Goal: Task Accomplishment & Management: Use online tool/utility

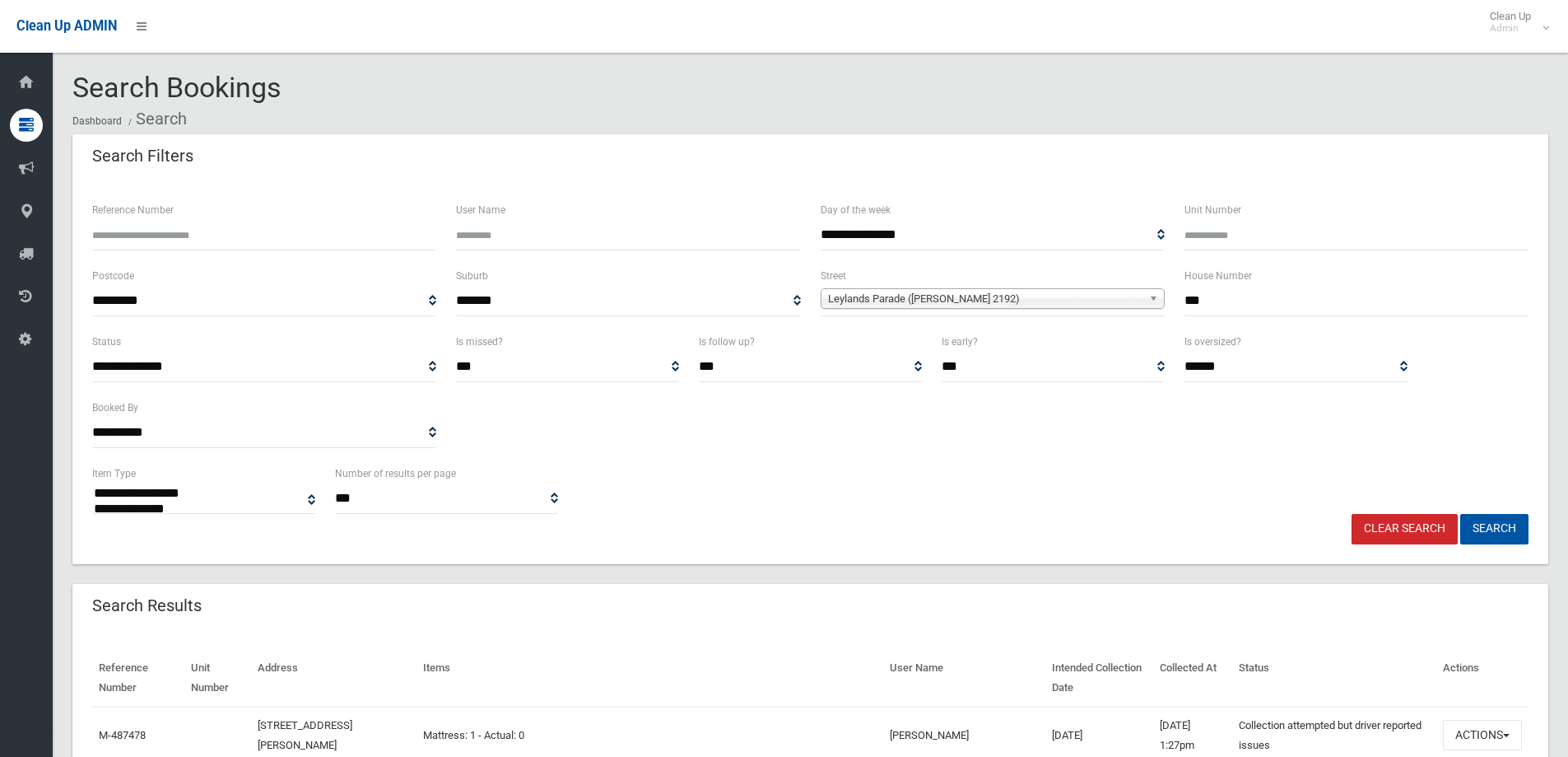
select select
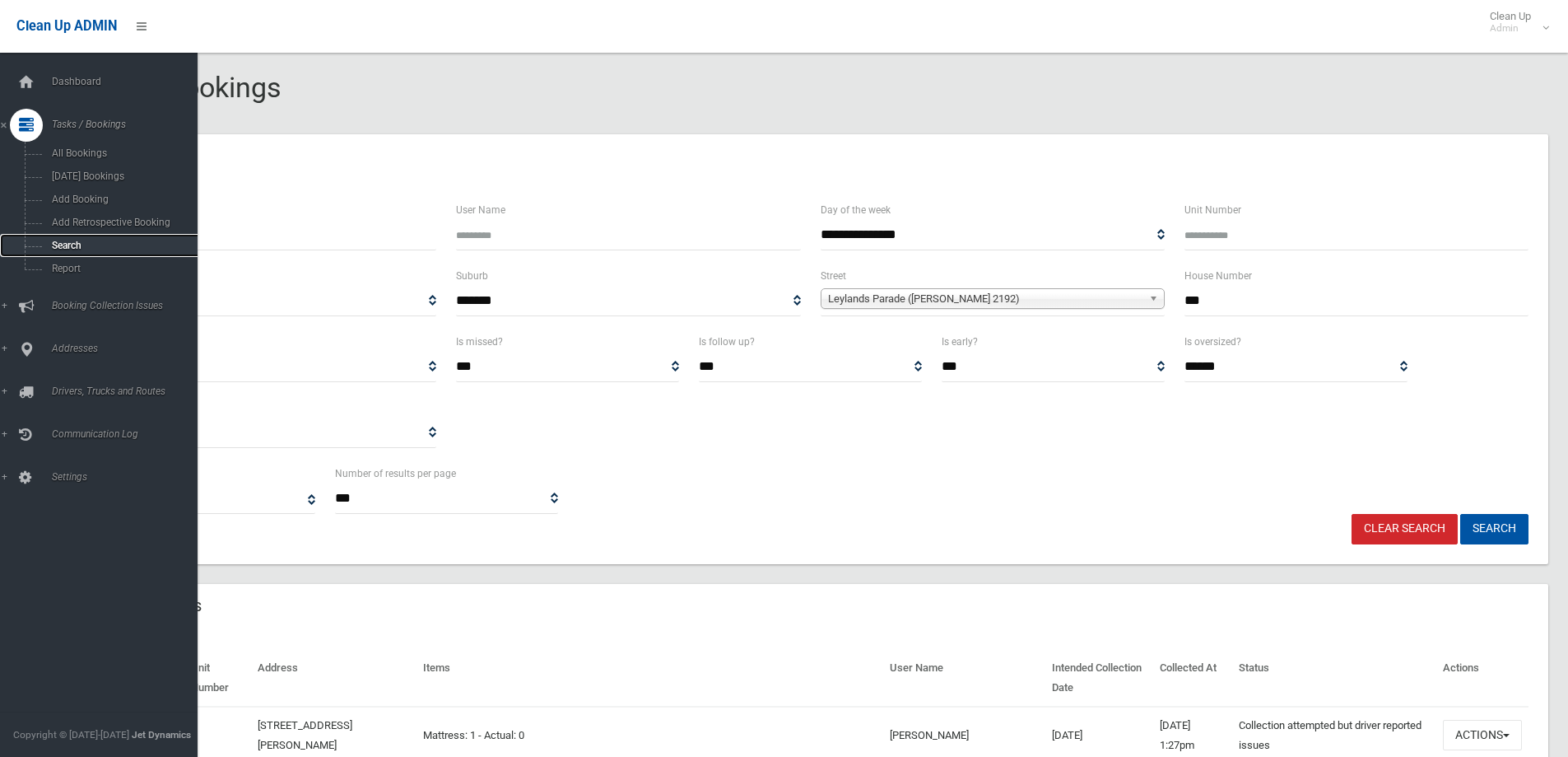
click at [61, 242] on span "Search" at bounding box center [121, 245] width 149 height 12
click at [62, 242] on span "Search" at bounding box center [121, 245] width 149 height 12
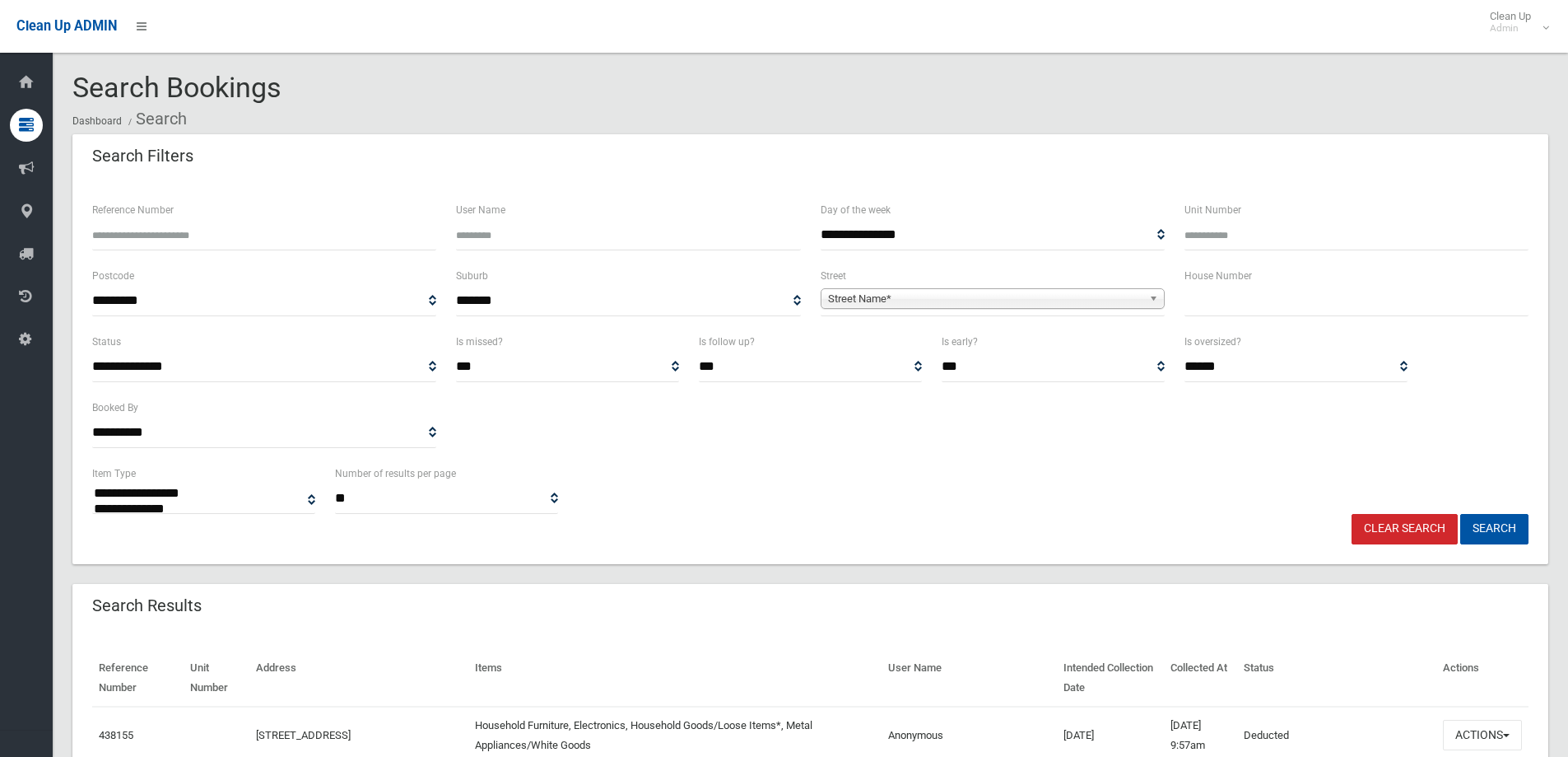
select select
click at [1219, 304] on input "text" at bounding box center [1357, 301] width 344 height 30
type input "**"
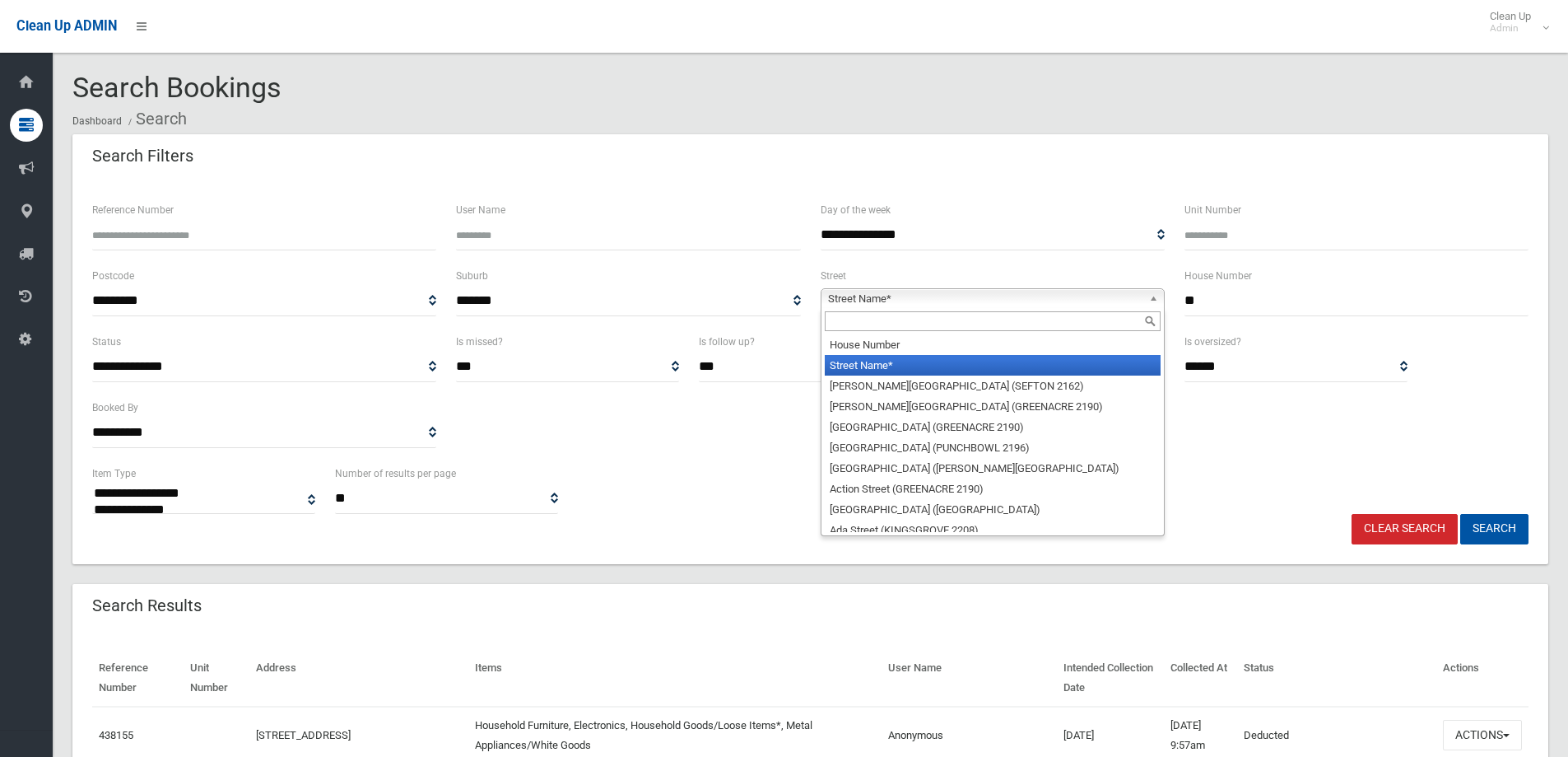
click at [845, 296] on span "Street Name*" at bounding box center [985, 299] width 314 height 20
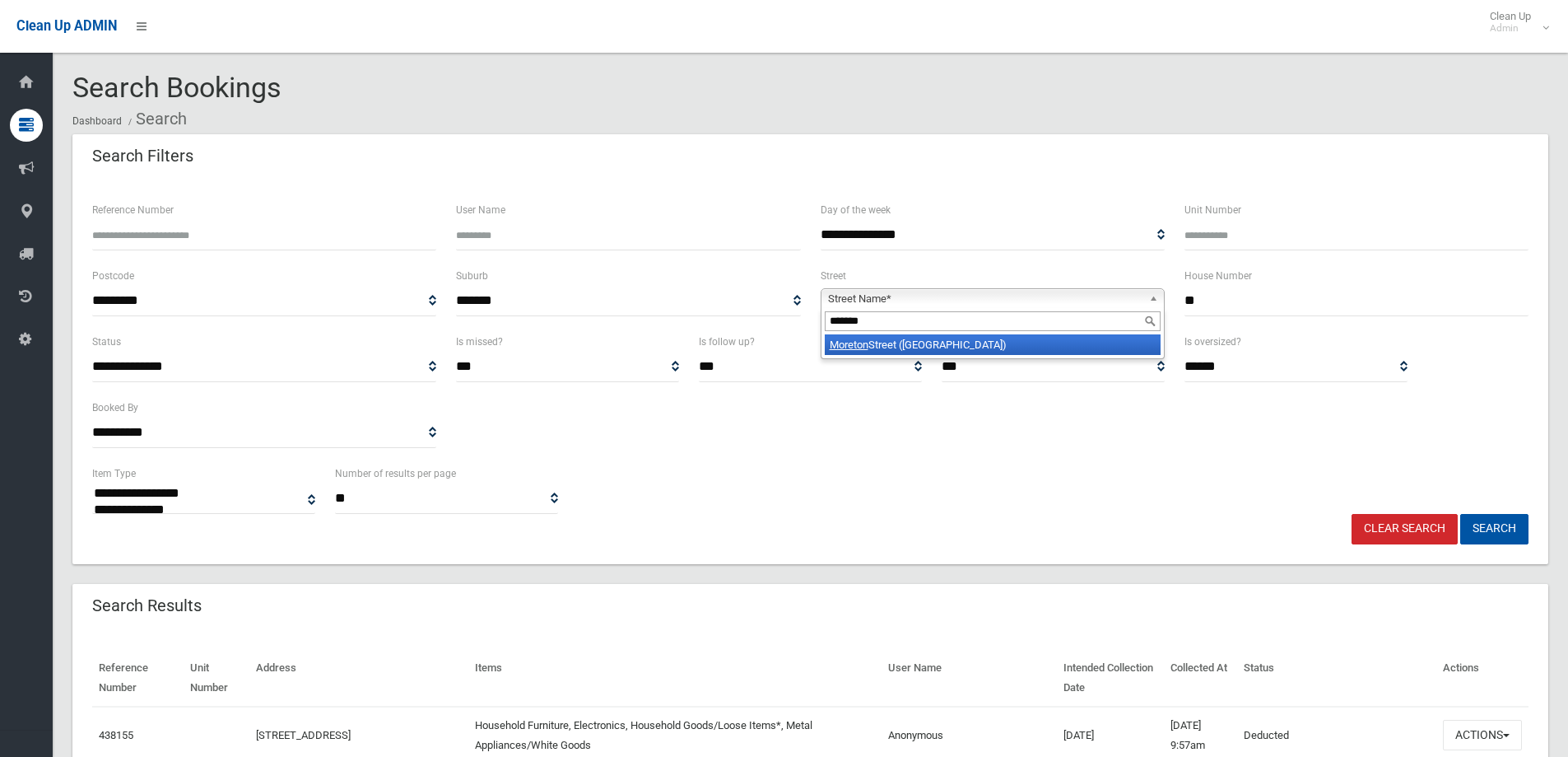
type input "*******"
click at [893, 349] on li "Moreton Street (LAKEMBA 2195)" at bounding box center [993, 345] width 336 height 21
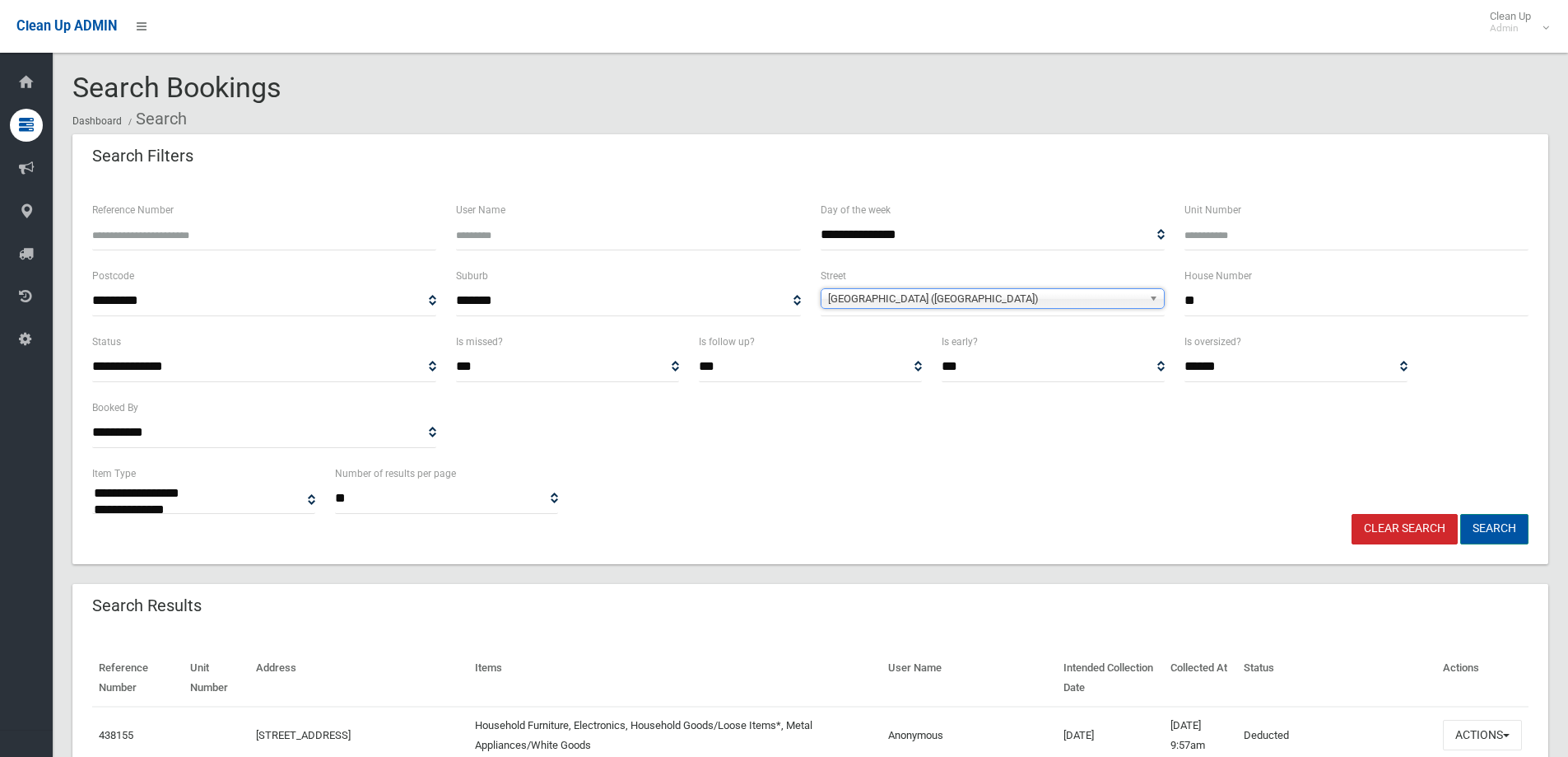
click at [1484, 531] on button "Search" at bounding box center [1494, 528] width 69 height 30
click at [1485, 531] on button "Search" at bounding box center [1494, 528] width 69 height 30
select select
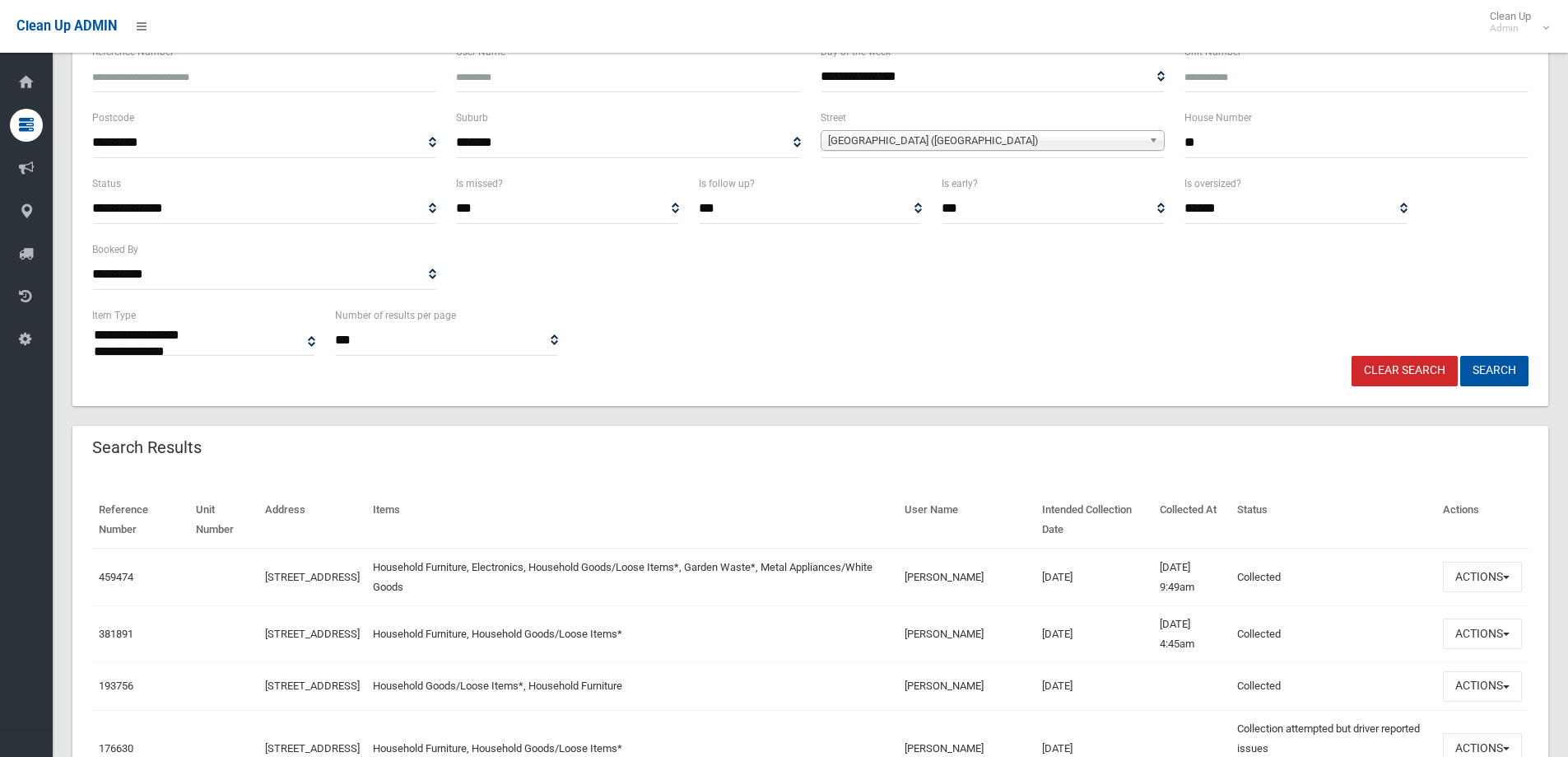
scroll to position [165, 0]
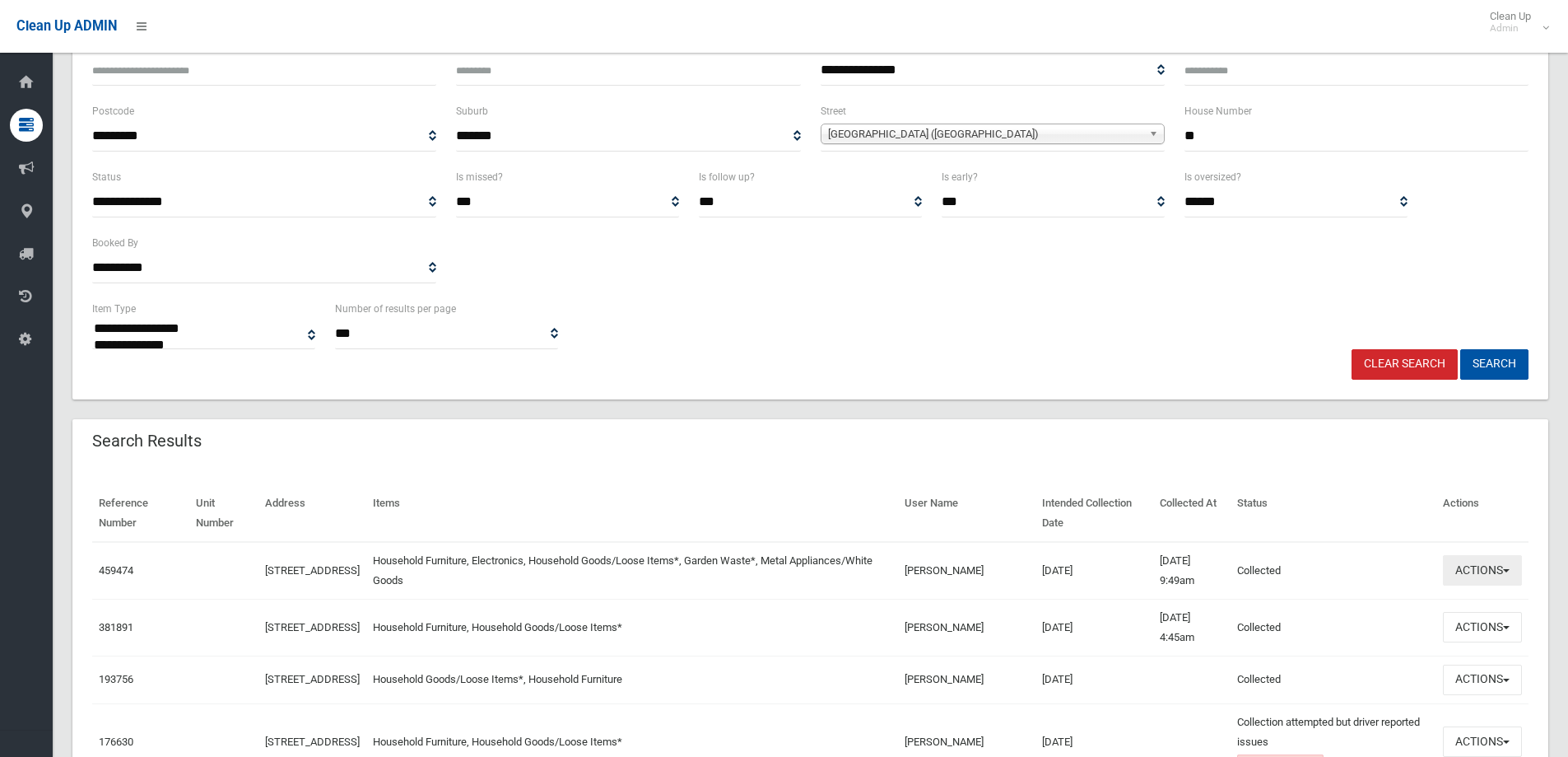
click at [1474, 572] on button "Actions" at bounding box center [1483, 570] width 79 height 30
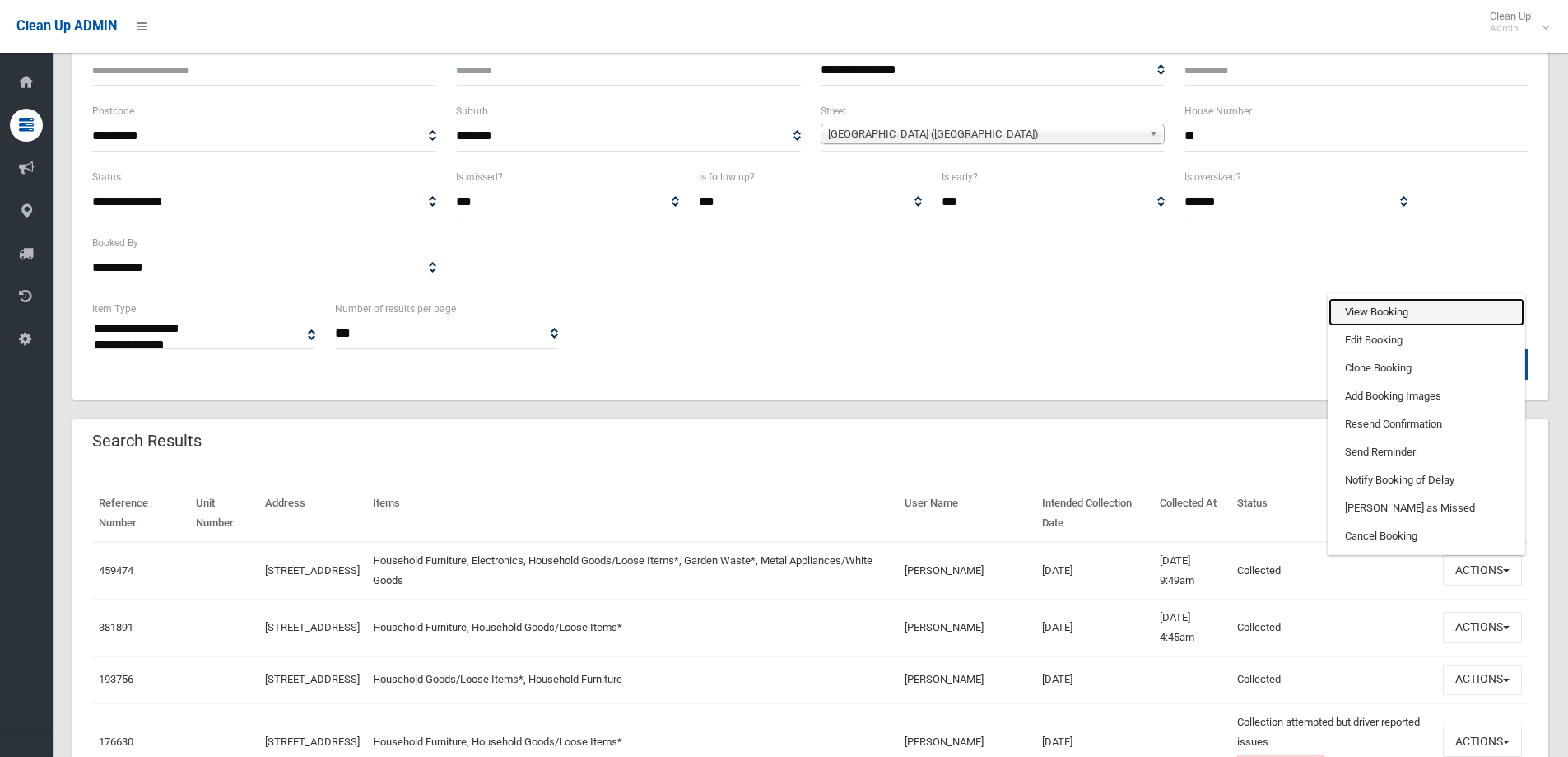
click at [1368, 304] on link "View Booking" at bounding box center [1426, 312] width 196 height 28
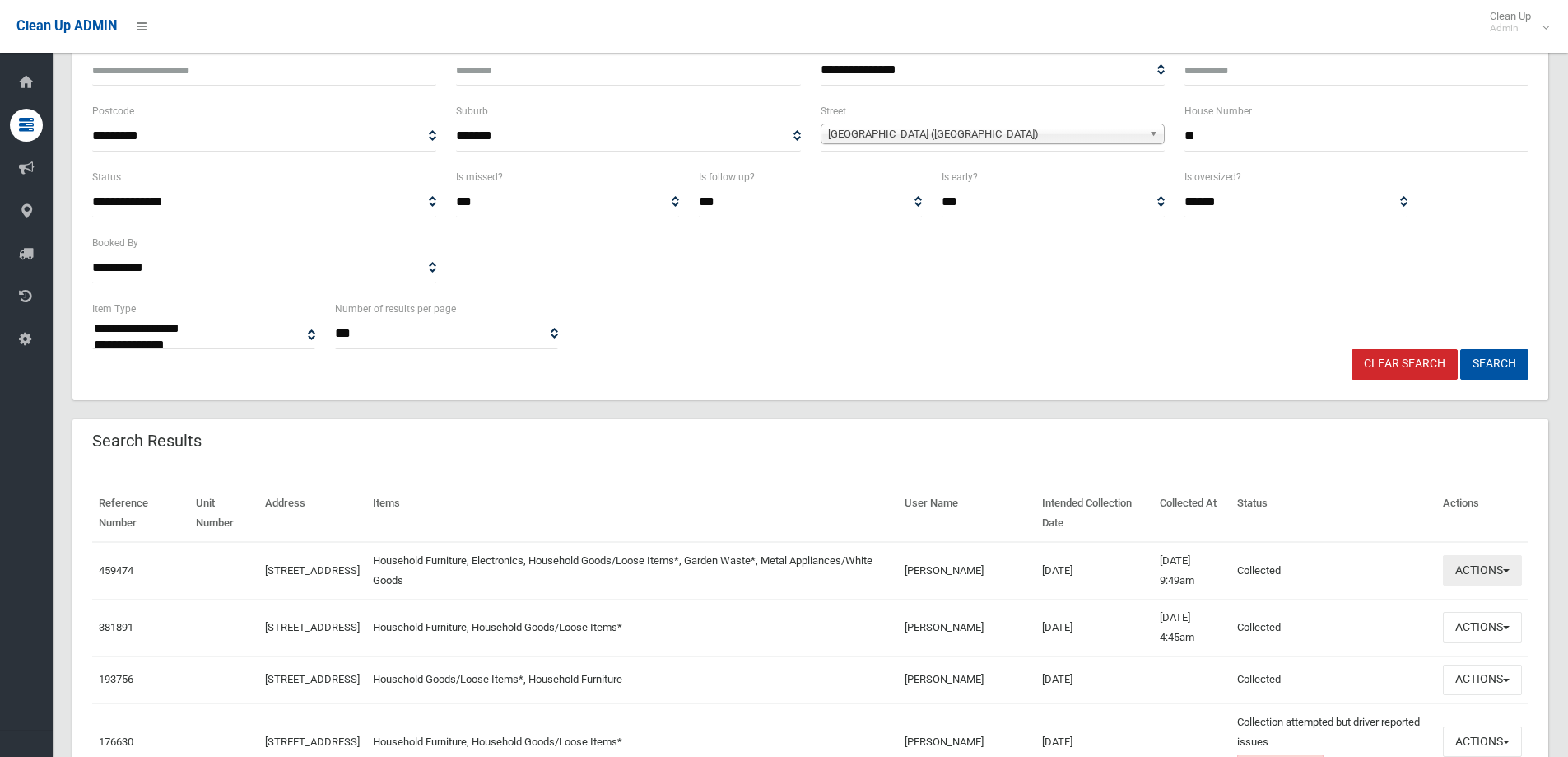
click at [1472, 573] on button "Actions" at bounding box center [1483, 570] width 79 height 30
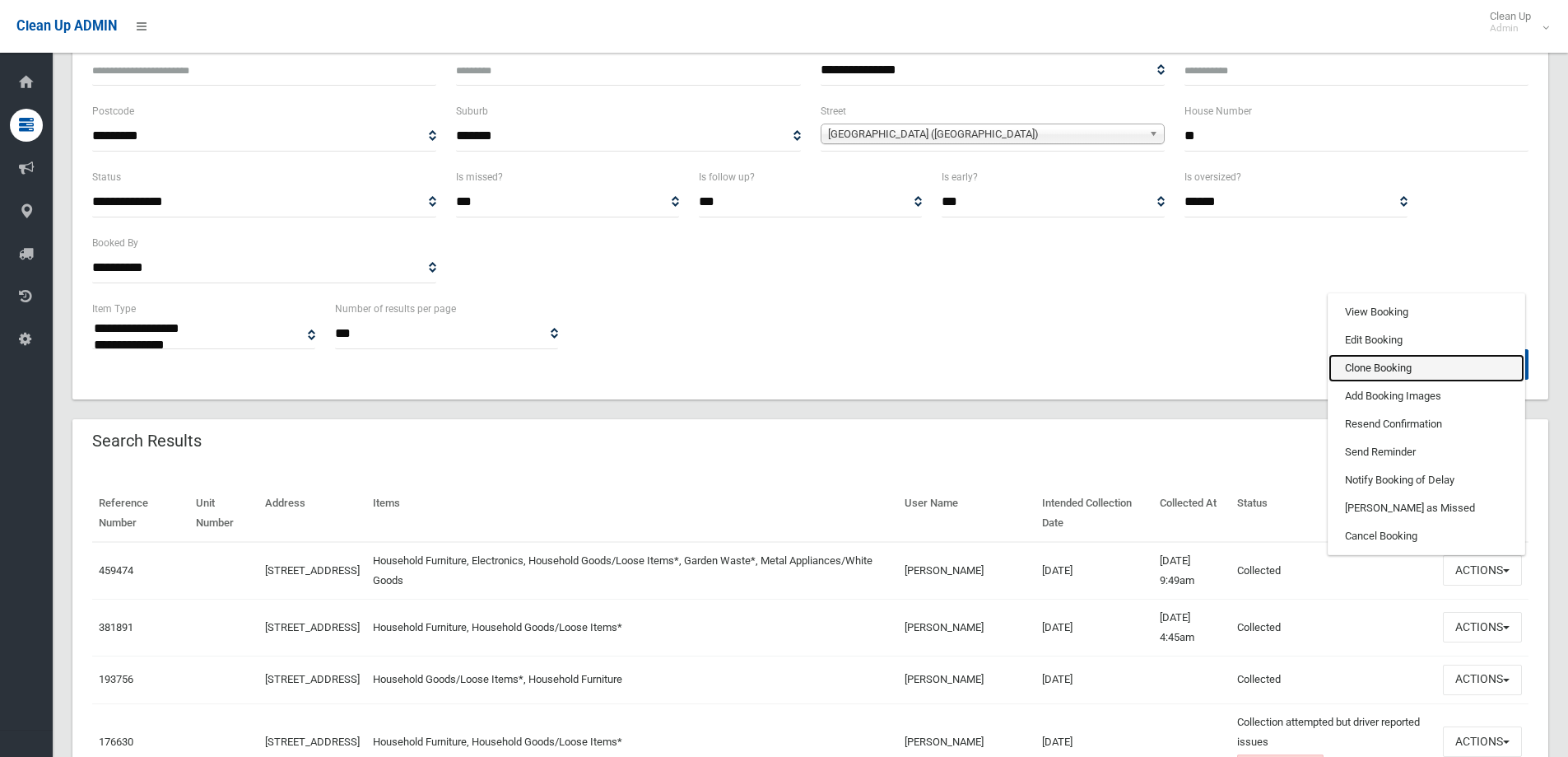
click at [1361, 367] on link "Clone Booking" at bounding box center [1426, 368] width 196 height 28
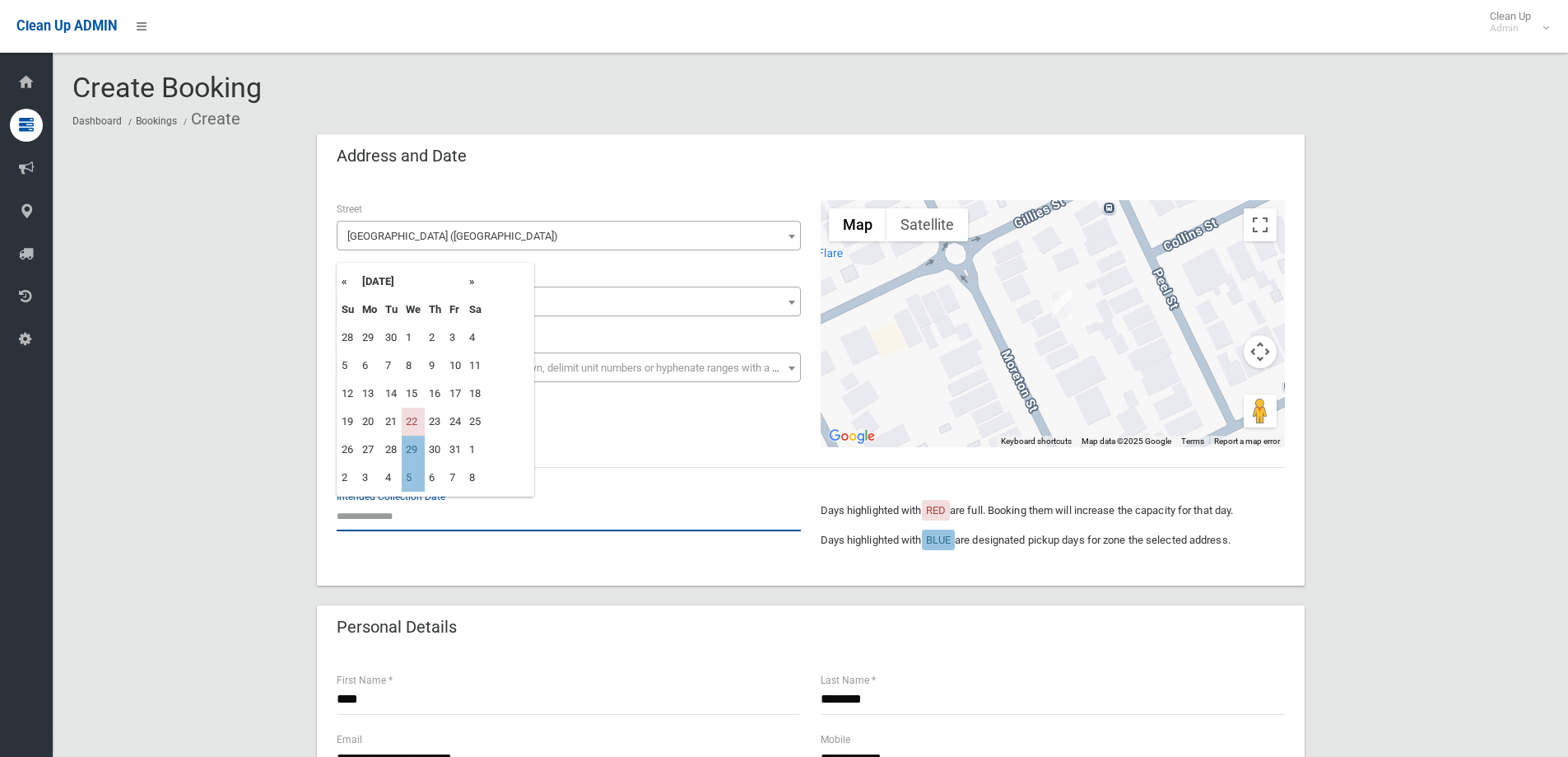
click at [387, 511] on input "text" at bounding box center [569, 516] width 464 height 30
click at [404, 452] on td "29" at bounding box center [413, 450] width 23 height 28
type input "**********"
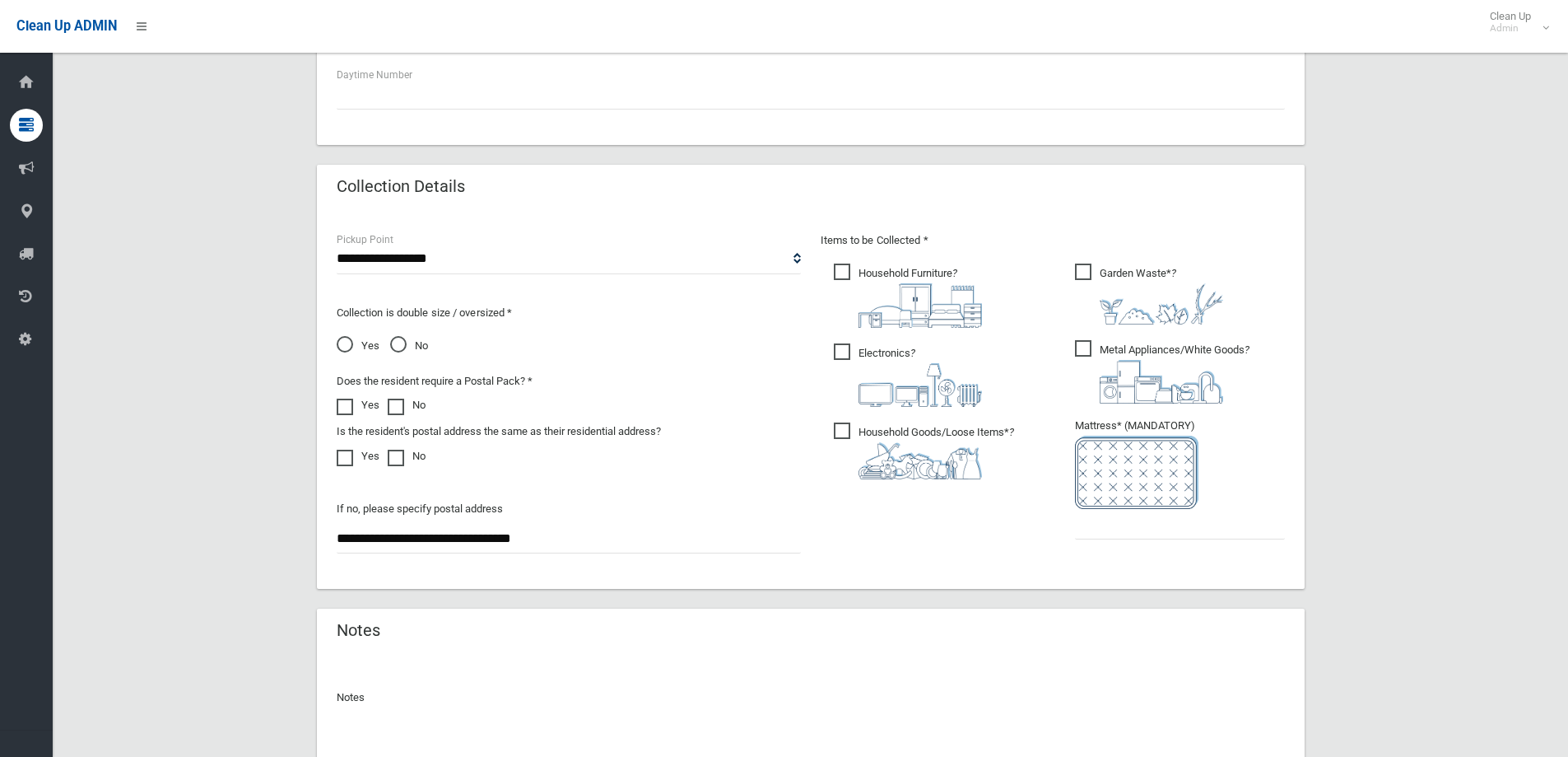
scroll to position [741, 0]
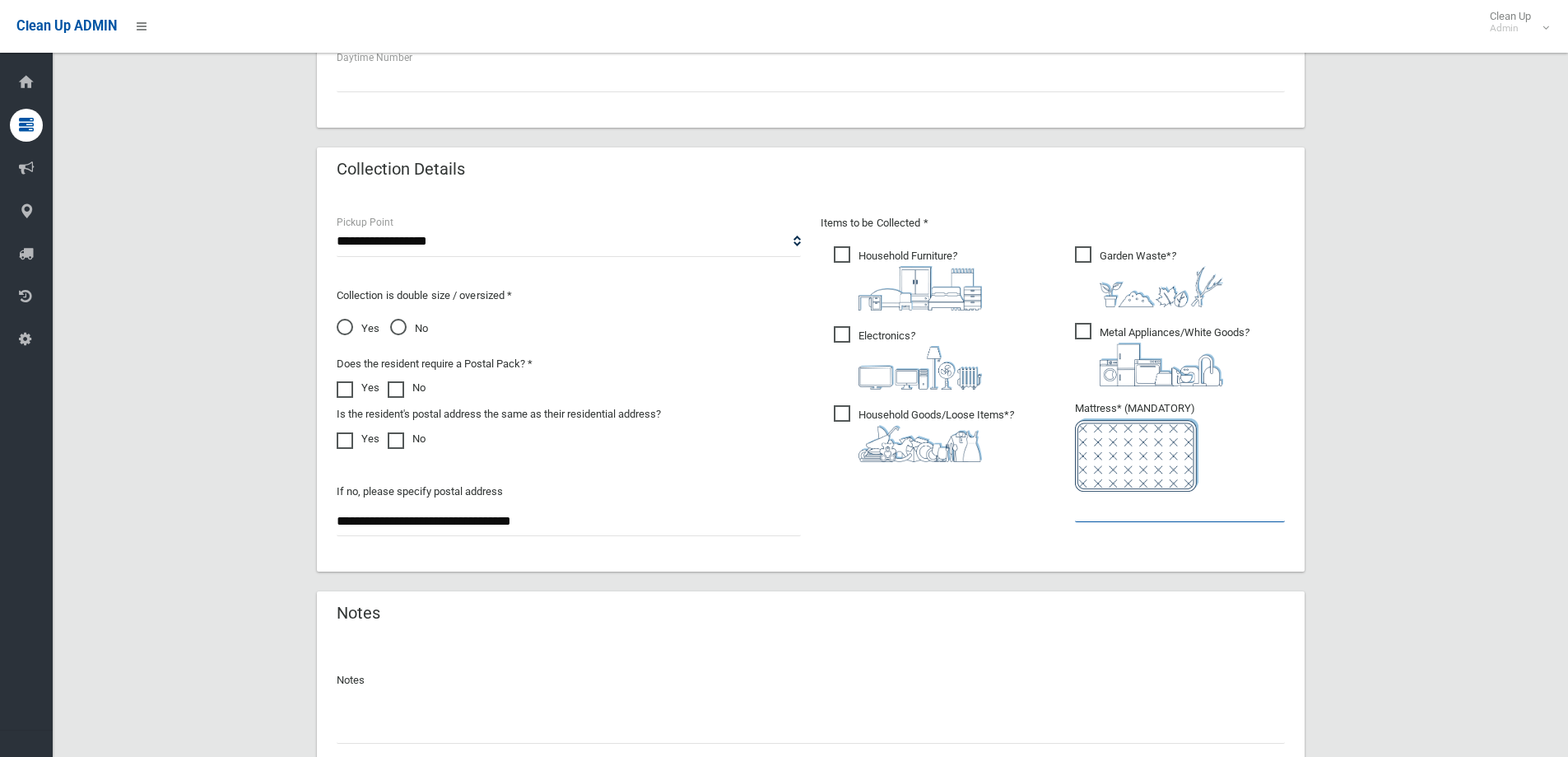
click at [1119, 507] on input "text" at bounding box center [1181, 506] width 210 height 30
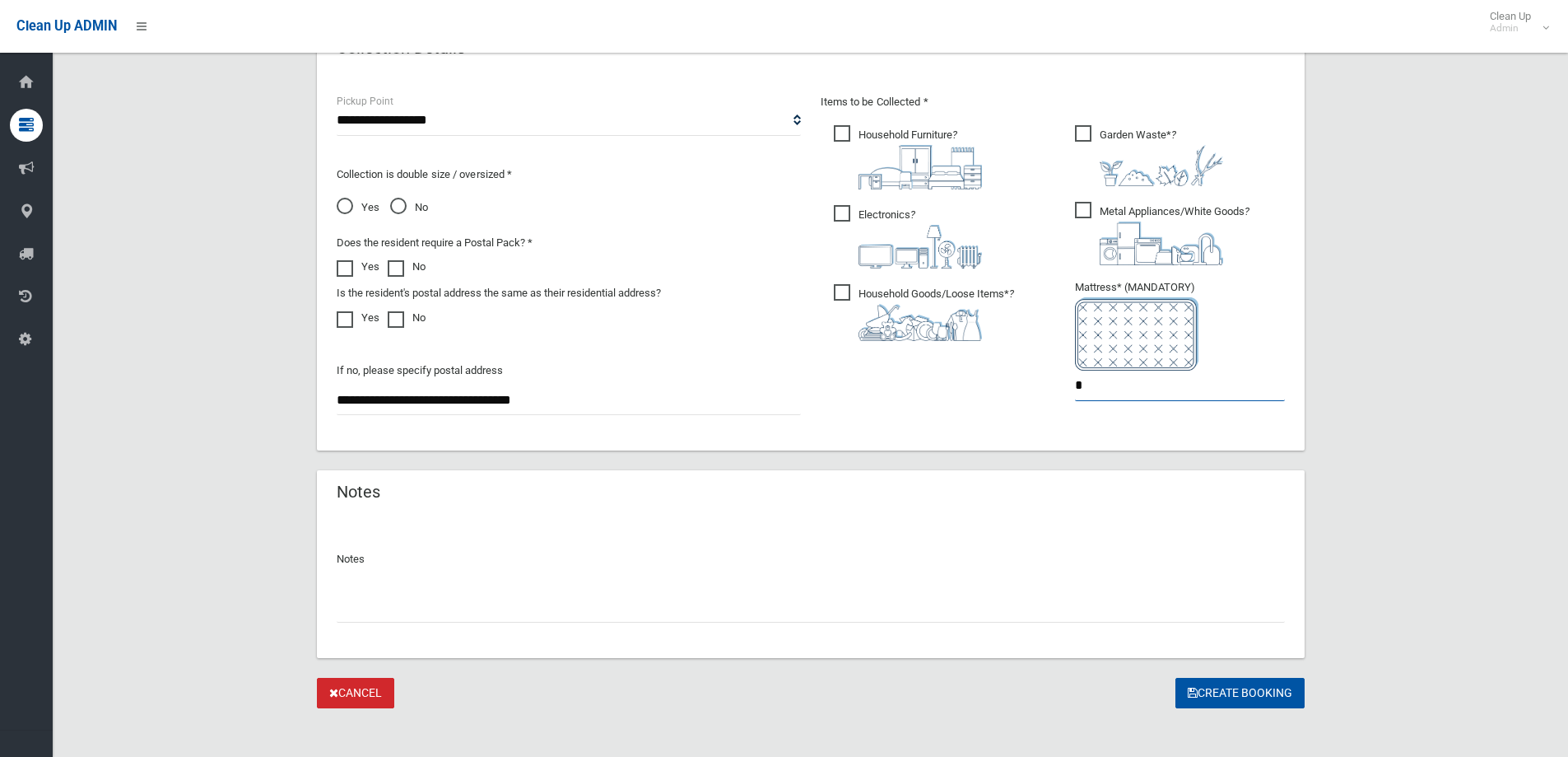
scroll to position [873, 0]
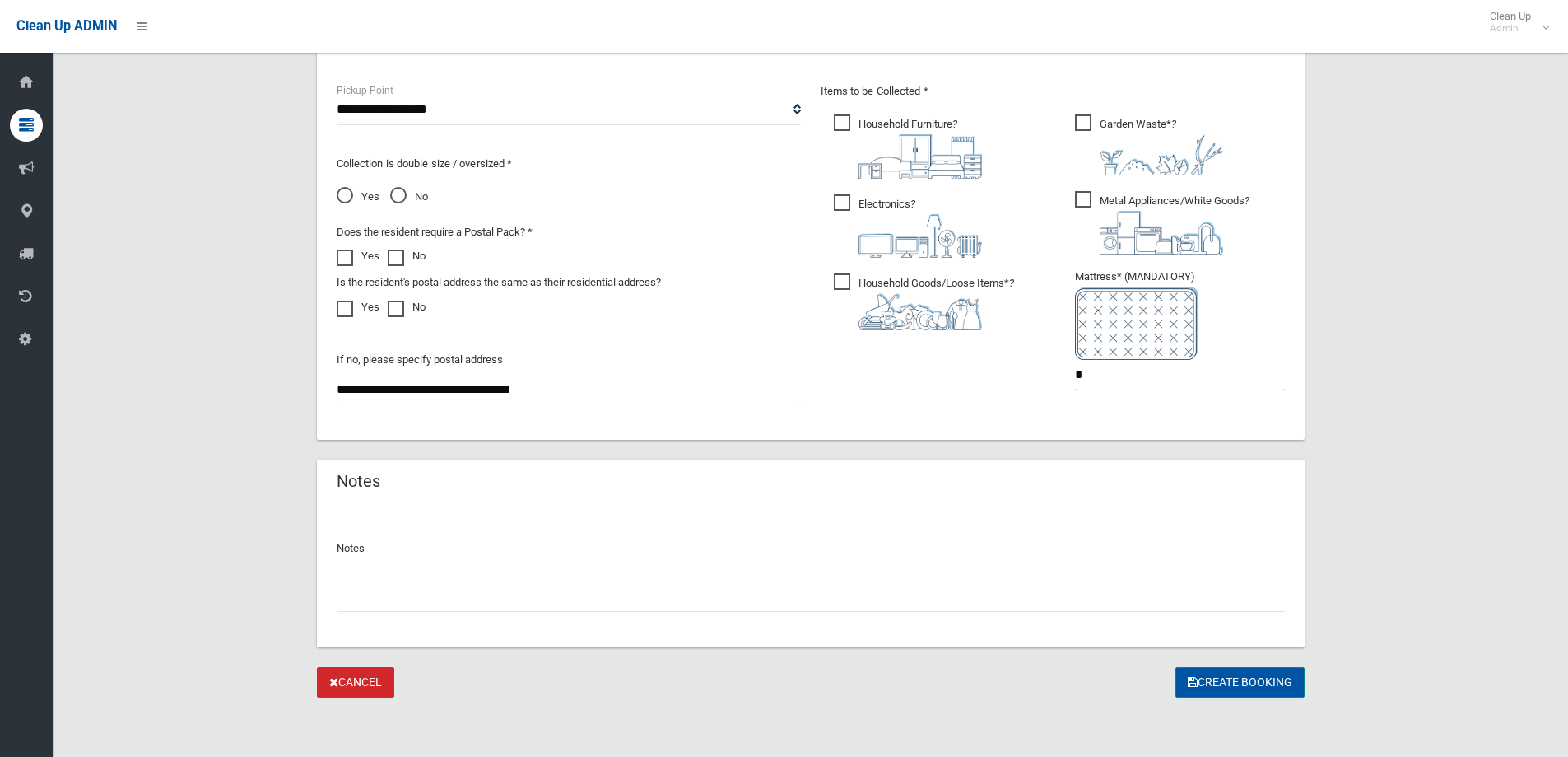
type input "*"
click at [1246, 683] on button "Create Booking" at bounding box center [1240, 682] width 129 height 30
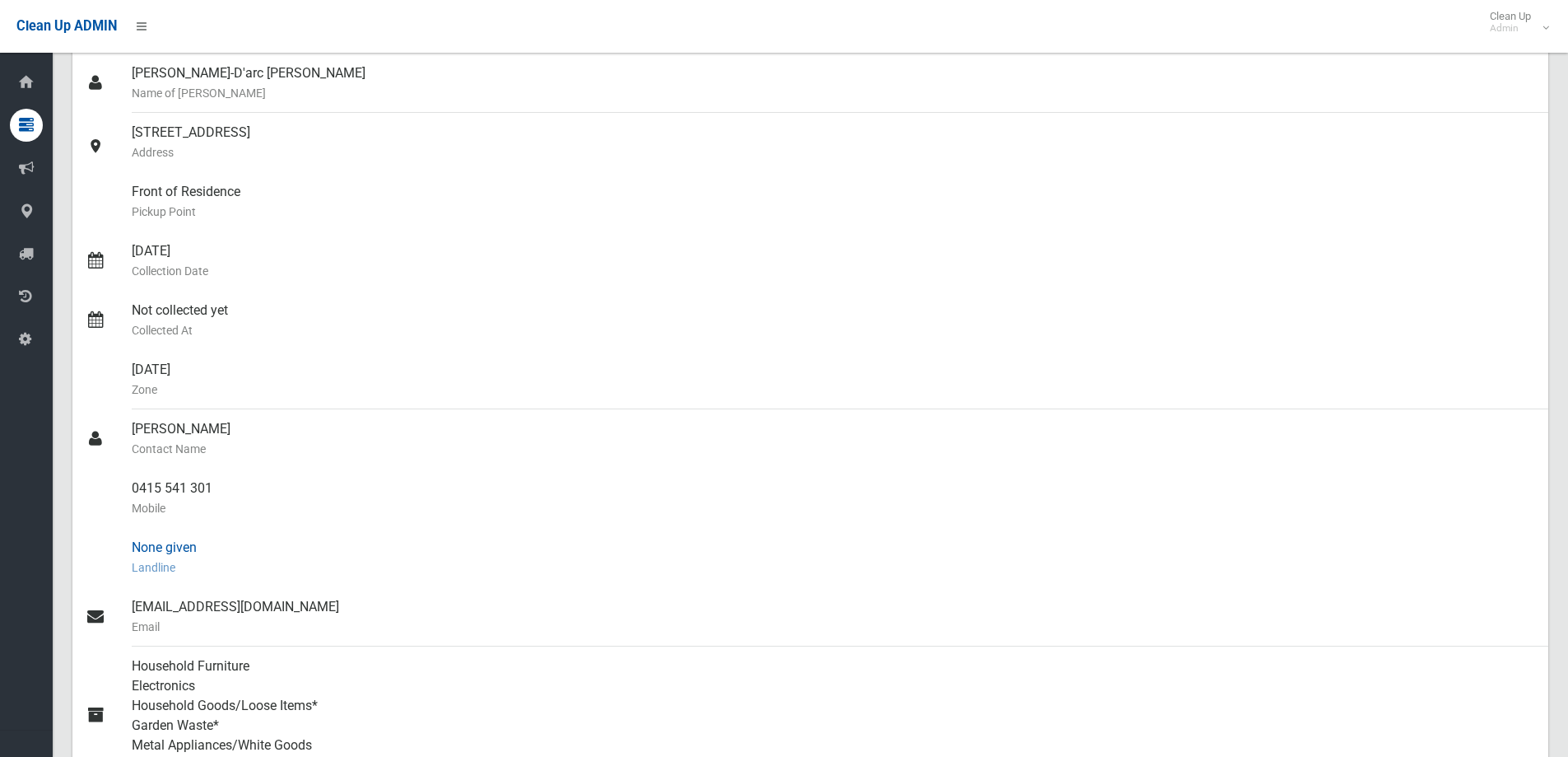
scroll to position [165, 0]
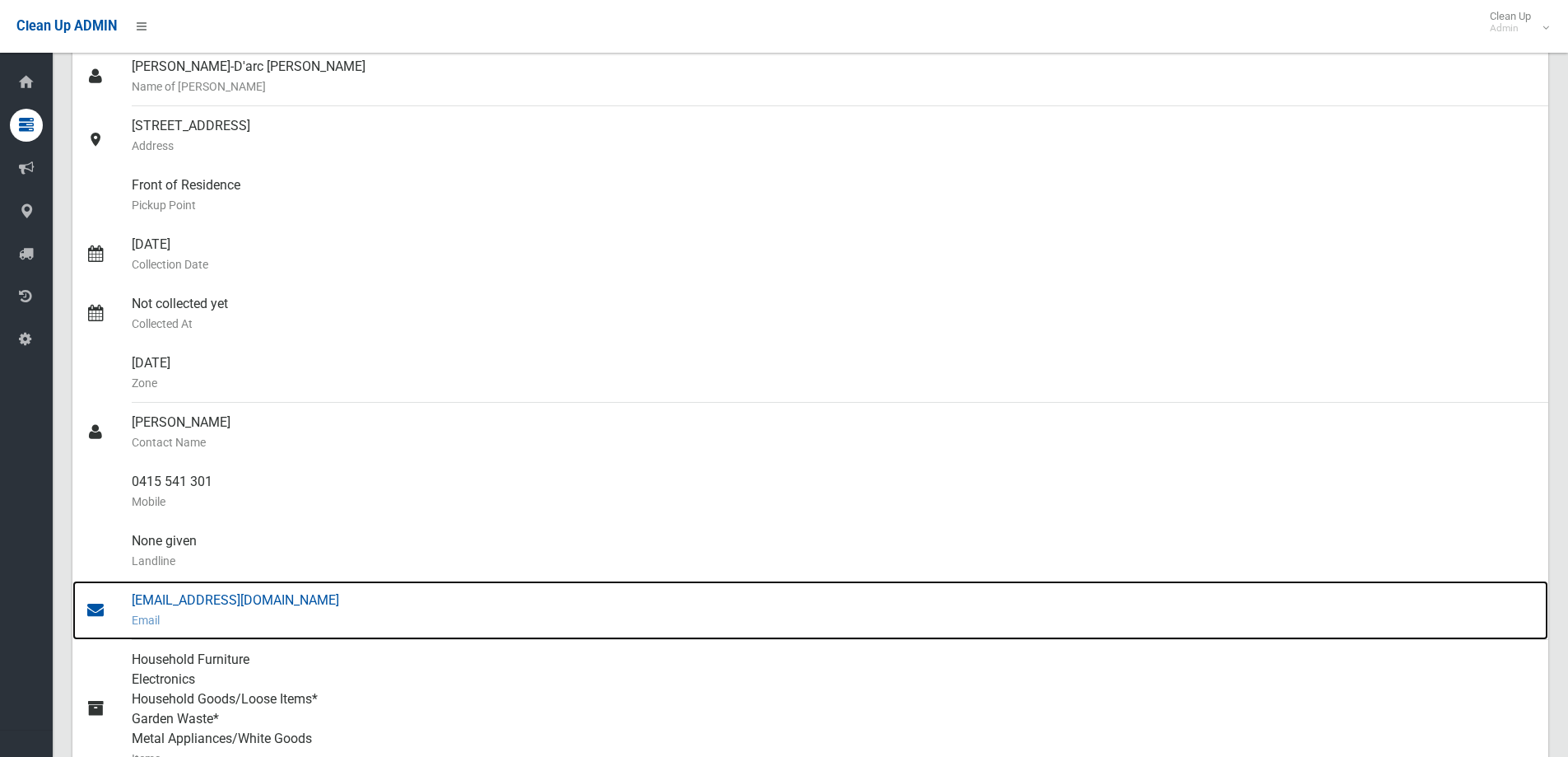
click at [171, 606] on div "[EMAIL_ADDRESS][DOMAIN_NAME] Email" at bounding box center [833, 610] width 1404 height 59
